Goal: Check status

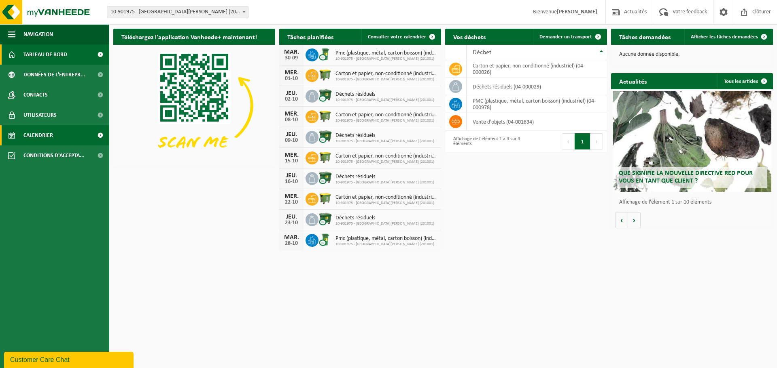
click at [41, 132] on span "Calendrier" at bounding box center [38, 135] width 30 height 20
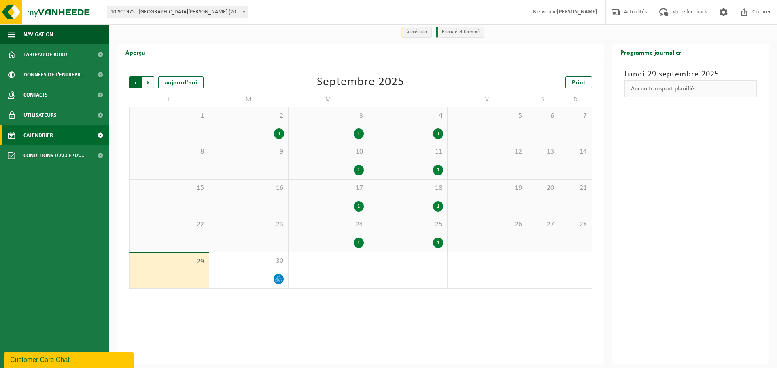
click at [149, 82] on span "Suivant" at bounding box center [148, 82] width 12 height 12
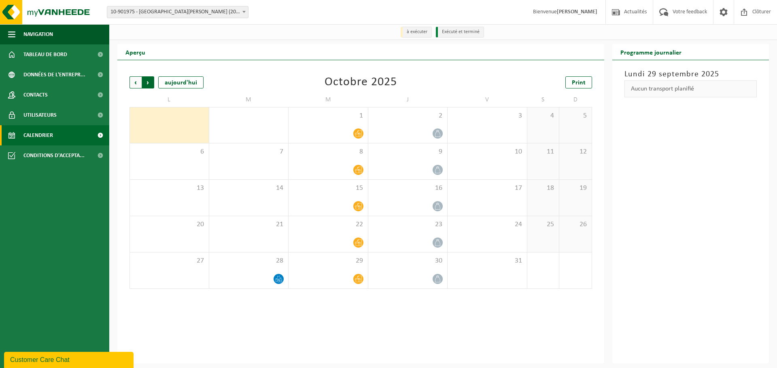
click at [132, 86] on span "Précédent" at bounding box center [135, 82] width 12 height 12
